Goal: Find specific fact: Find specific fact

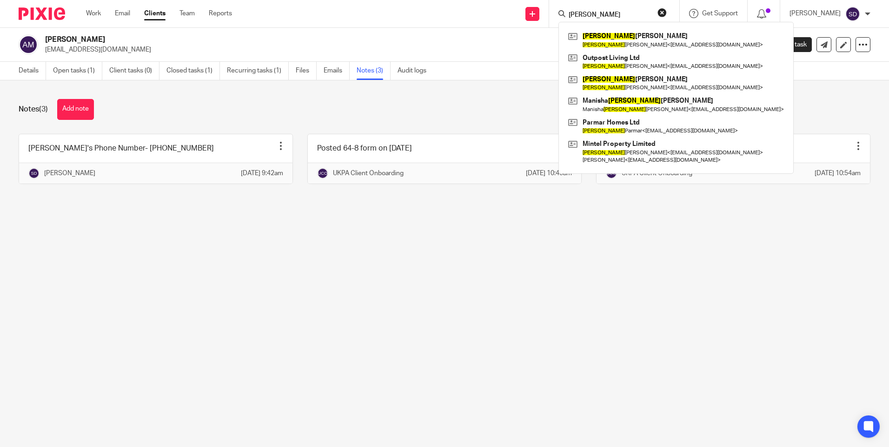
click at [409, 287] on main "[PERSON_NAME] [EMAIL_ADDRESS][DOMAIN_NAME] Create task Update from Companies Ho…" at bounding box center [444, 223] width 889 height 447
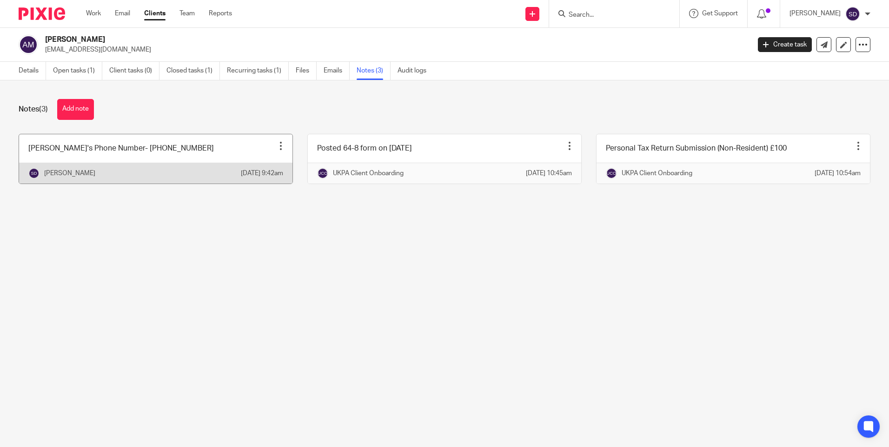
click at [121, 153] on link at bounding box center [155, 158] width 273 height 49
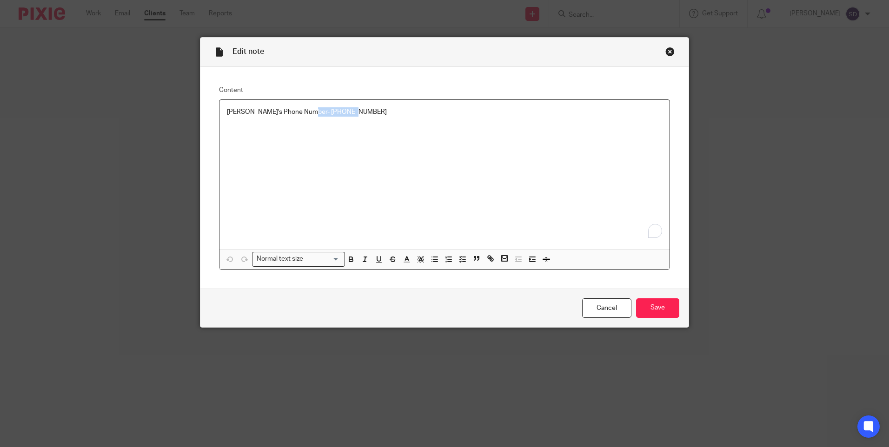
drag, startPoint x: 333, startPoint y: 110, endPoint x: 299, endPoint y: 112, distance: 34.5
click at [299, 112] on p "[PERSON_NAME]'s Phone Number- [PHONE_NUMBER]" at bounding box center [444, 111] width 435 height 9
copy p "[PHONE_NUMBER]"
click at [608, 313] on link "Cancel" at bounding box center [606, 308] width 49 height 20
